Goal: Transaction & Acquisition: Subscribe to service/newsletter

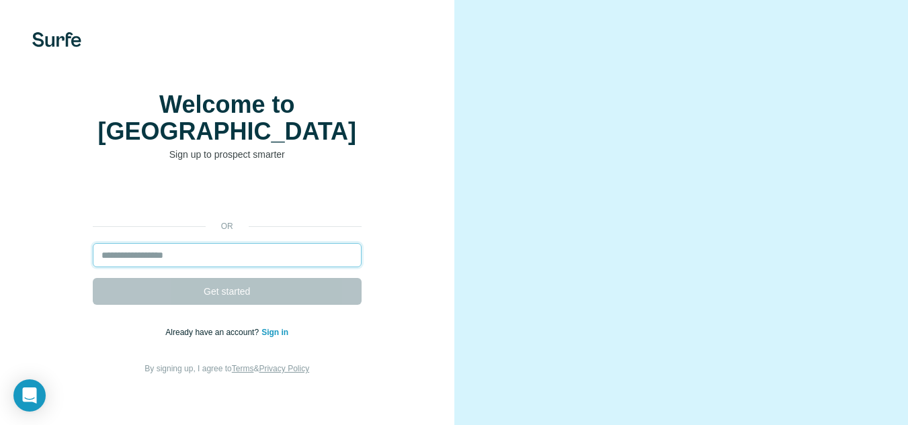
click at [243, 253] on input "email" at bounding box center [227, 255] width 269 height 24
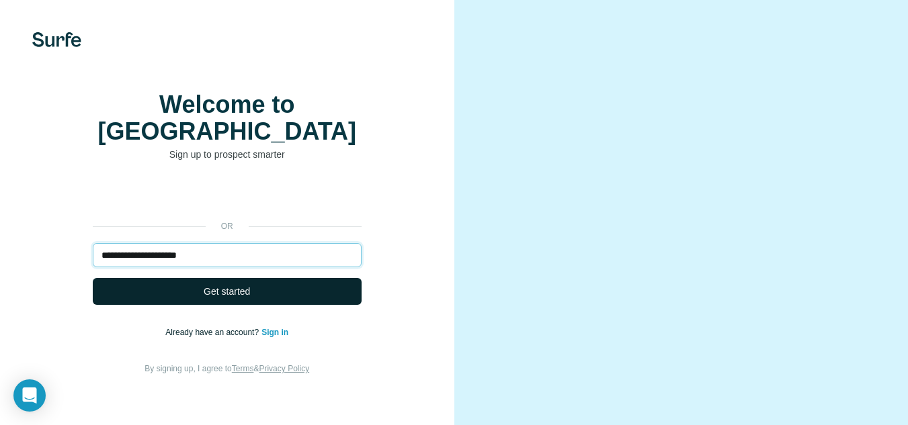
type input "**********"
click at [292, 279] on button "Get started" at bounding box center [227, 291] width 269 height 27
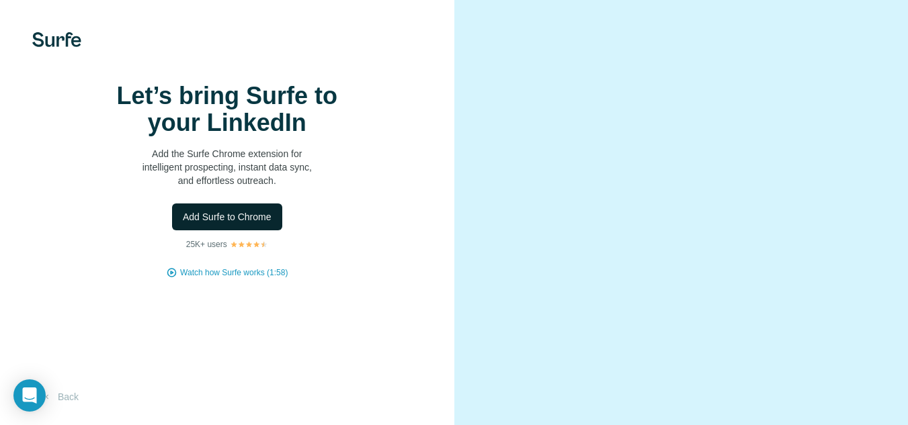
click at [230, 230] on button "Add Surfe to Chrome" at bounding box center [227, 217] width 110 height 27
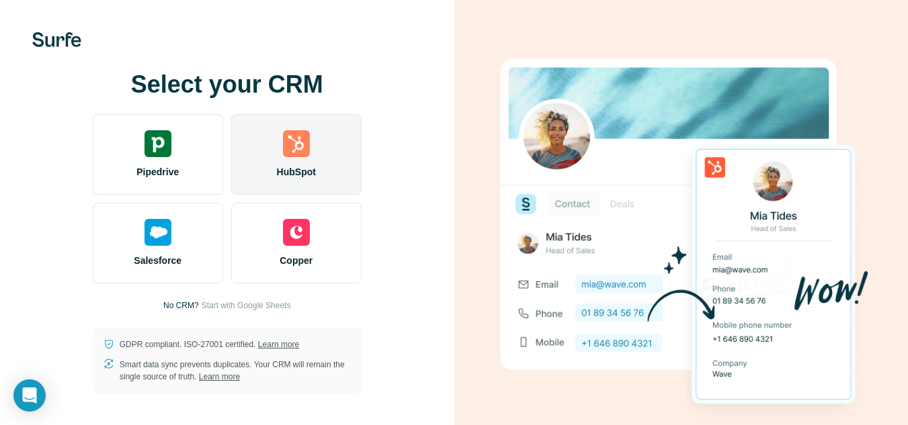
click at [310, 165] on span "HubSpot" at bounding box center [296, 171] width 39 height 13
click at [298, 138] on img at bounding box center [296, 143] width 27 height 27
click at [314, 161] on div "HubSpot" at bounding box center [296, 154] width 130 height 81
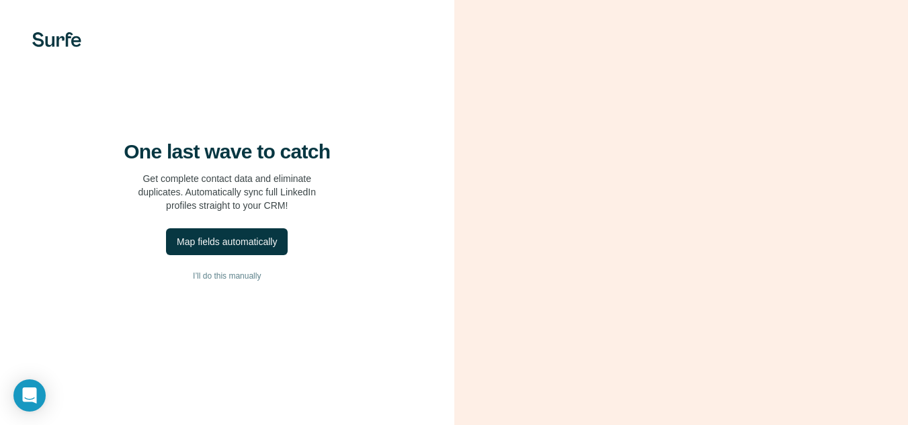
click at [495, 118] on video at bounding box center [681, 212] width 379 height 189
click at [241, 249] on div "Map fields automatically" at bounding box center [227, 241] width 100 height 13
